Goal: Task Accomplishment & Management: Use online tool/utility

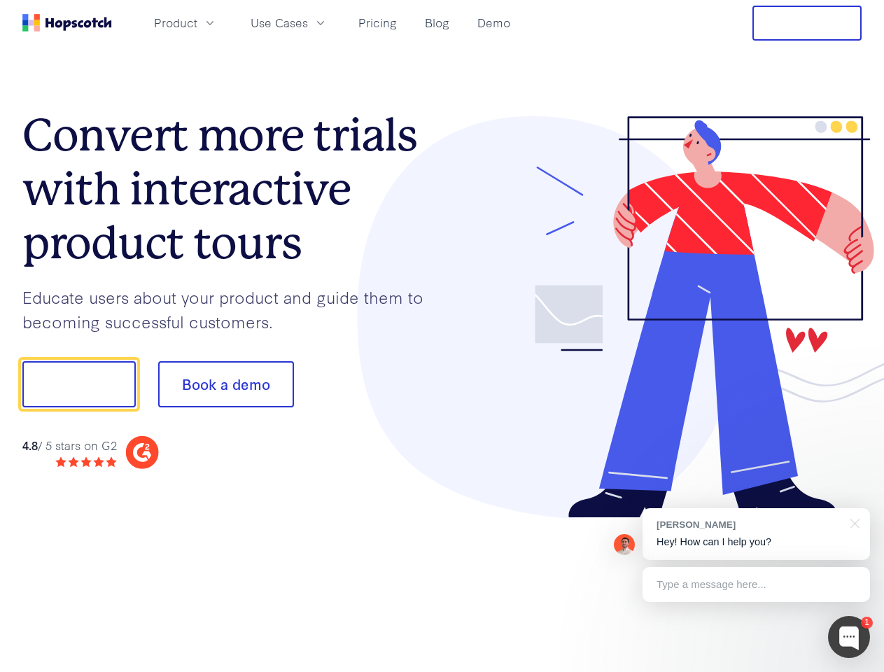
click at [442, 336] on div at bounding box center [652, 317] width 420 height 402
click at [197, 22] on span "Product" at bounding box center [175, 22] width 43 height 17
click at [308, 22] on span "Use Cases" at bounding box center [279, 22] width 57 height 17
click at [807, 23] on button "Free Trial" at bounding box center [806, 23] width 109 height 35
click at [78, 384] on button "Show me!" at bounding box center [78, 384] width 113 height 46
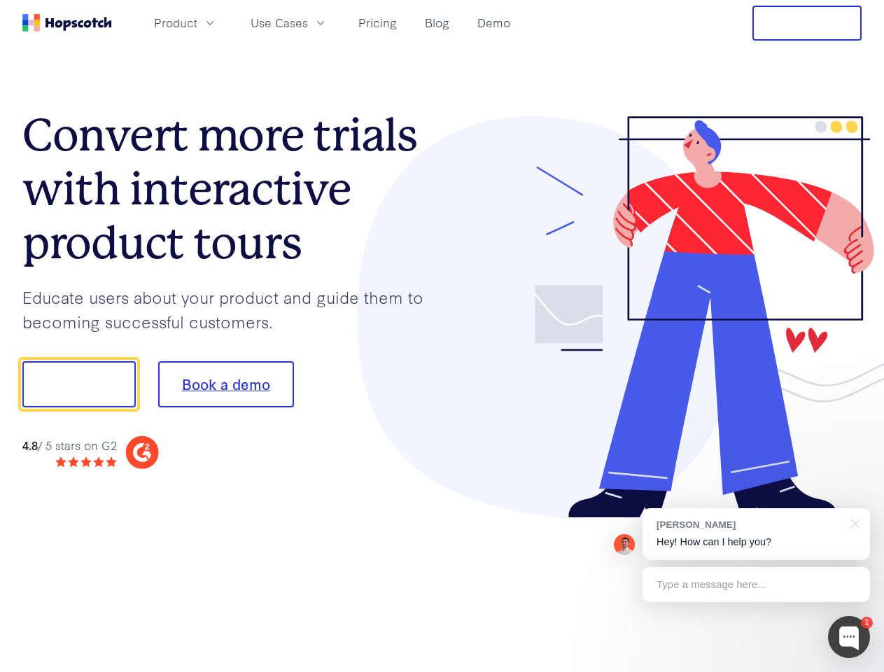
click at [225, 384] on button "Book a demo" at bounding box center [226, 384] width 136 height 46
click at [849, 637] on div at bounding box center [849, 637] width 42 height 42
click at [756, 534] on div "[PERSON_NAME] Hey! How can I help you?" at bounding box center [755, 534] width 227 height 52
click at [852, 522] on div at bounding box center [852, 522] width 35 height 29
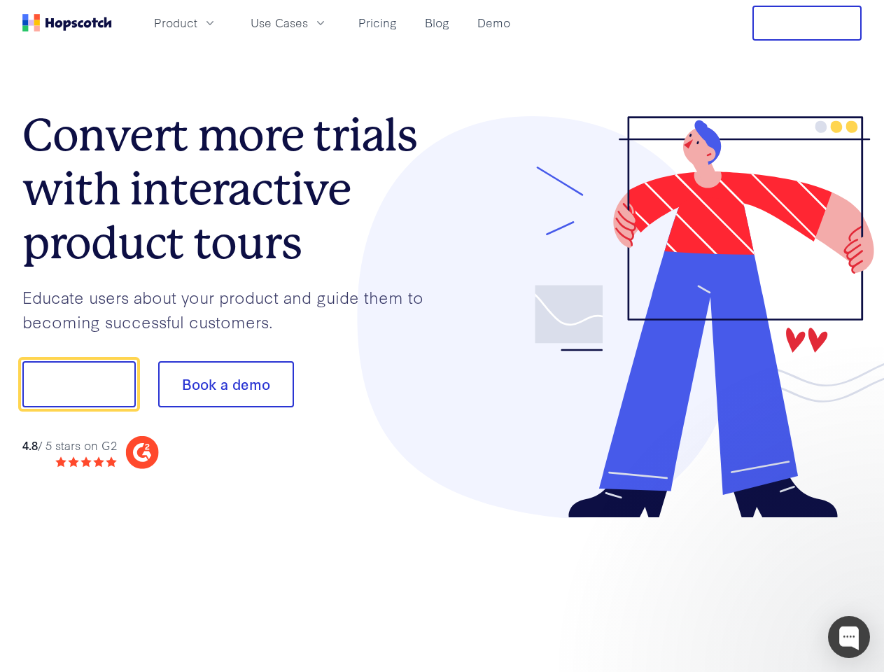
click at [756, 584] on div at bounding box center [738, 476] width 262 height 279
